Goal: Task Accomplishment & Management: Manage account settings

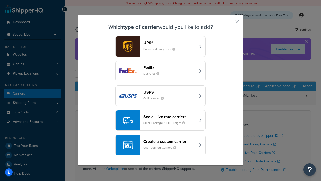
click at [170, 67] on header "FedEx" at bounding box center [169, 67] width 52 height 5
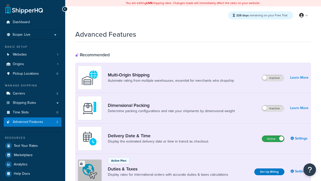
click at [273, 138] on label "Active" at bounding box center [273, 138] width 22 height 6
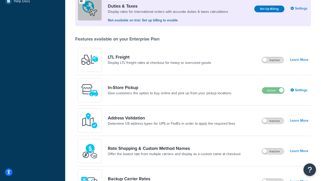
scroll to position [153, 0]
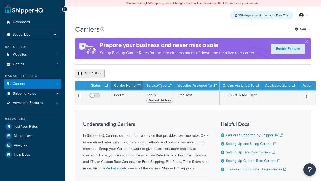
click at [80, 74] on input "checkbox" at bounding box center [80, 73] width 4 height 4
checkbox input "true"
click at [0, 0] on button "Delete" at bounding box center [0, 0] width 0 height 0
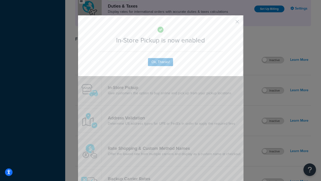
click at [230, 23] on button "button" at bounding box center [229, 23] width 1 height 1
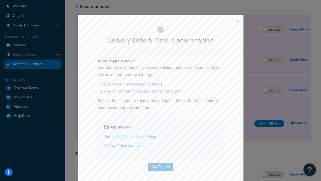
click at [230, 23] on button "button" at bounding box center [229, 23] width 1 height 1
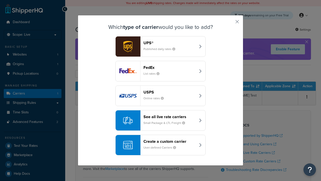
click at [161, 145] on div "Create a custom carrier User-defined Carriers" at bounding box center [169, 145] width 52 height 12
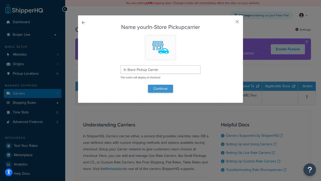
type input "In Store Pickup Carrier"
click at [161, 88] on button "Continue" at bounding box center [160, 89] width 25 height 8
